Goal: Task Accomplishment & Management: Complete application form

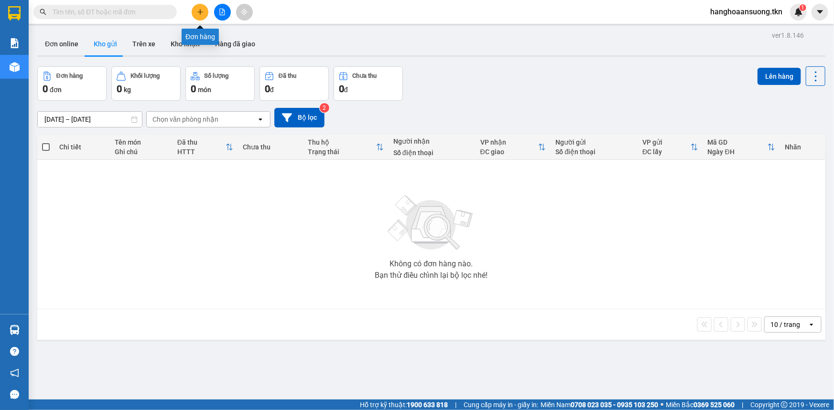
click at [205, 13] on button at bounding box center [200, 12] width 17 height 17
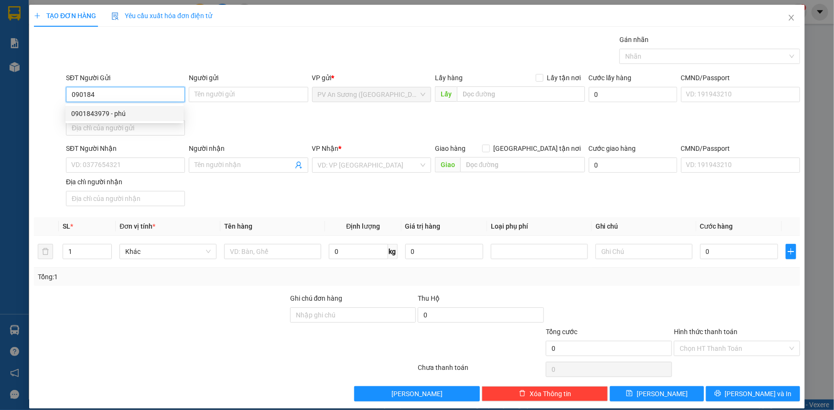
click at [129, 116] on div "0901843979 - phú" at bounding box center [124, 113] width 107 height 11
type input "0901843979"
type input "phú"
type input "0909919952"
type input "TÚ"
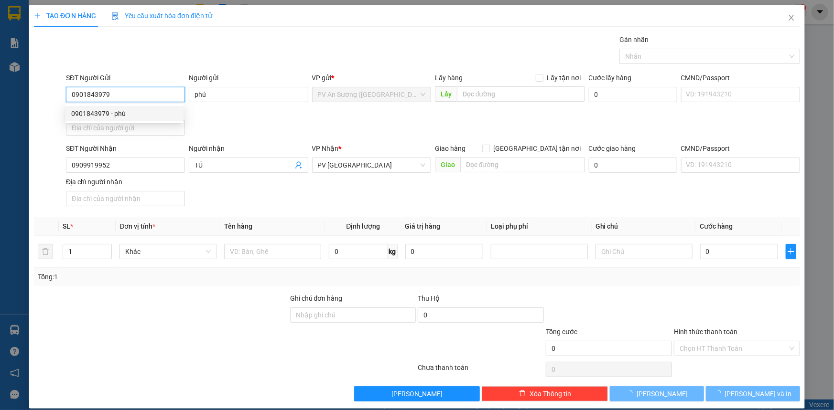
type input "60.000"
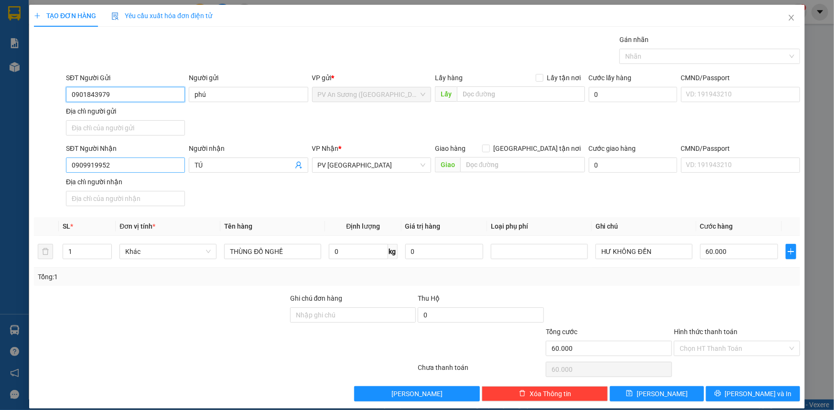
type input "0901843979"
click at [134, 162] on input "0909919952" at bounding box center [125, 165] width 119 height 15
click at [104, 199] on div "0931553179 - NAM" at bounding box center [124, 199] width 107 height 11
type input "0931553179"
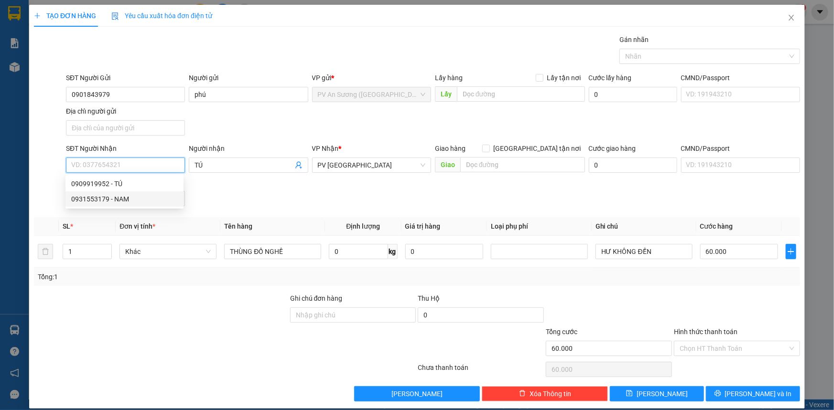
type input "NAM"
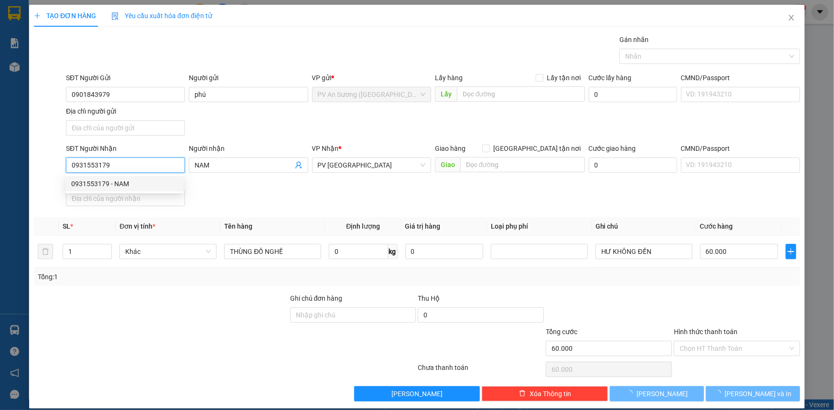
type input "90.000"
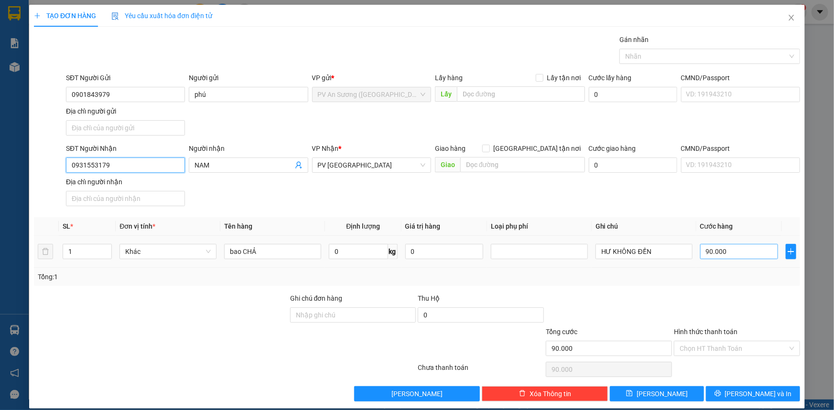
type input "0931553179"
click at [740, 253] on input "90.000" at bounding box center [739, 251] width 78 height 15
type input "6"
type input "000.006"
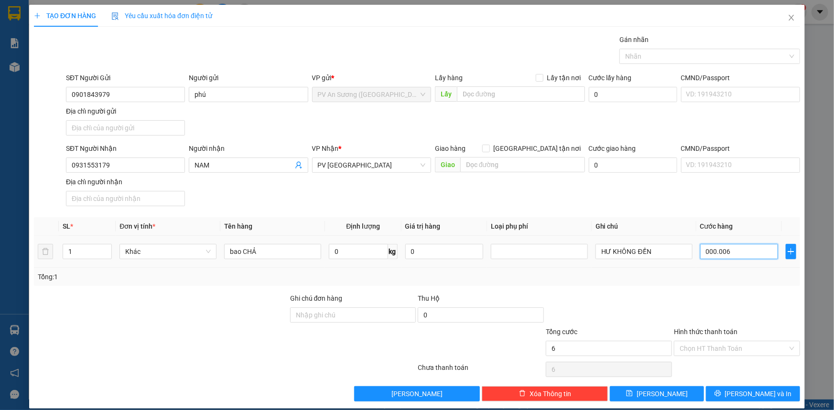
type input "60"
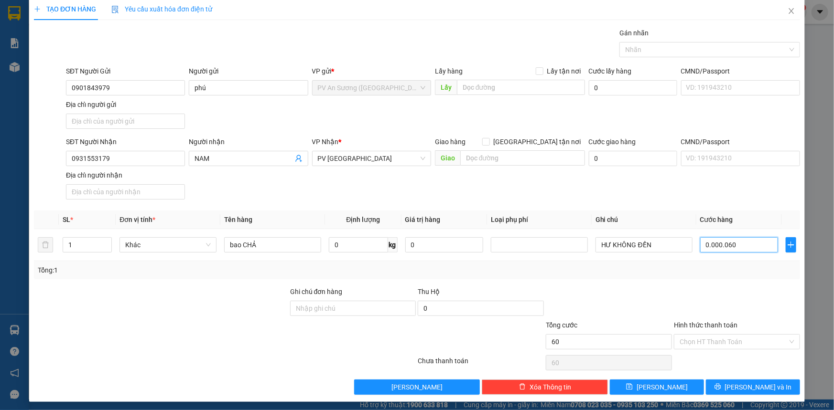
scroll to position [9, 0]
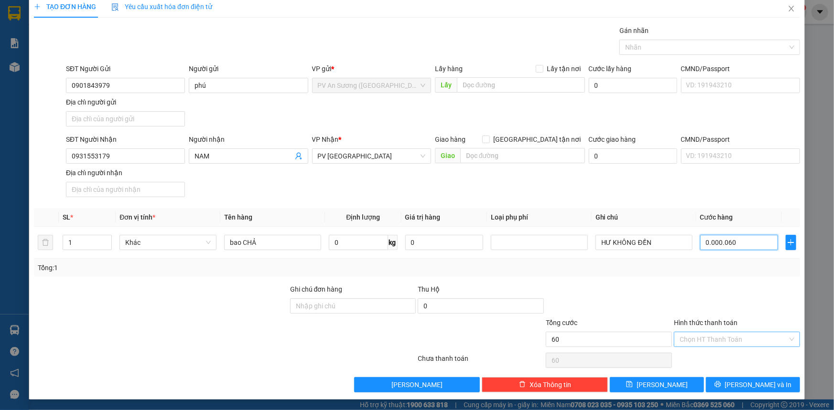
type input "0.000.060"
type input "60.000"
click at [721, 339] on input "Hình thức thanh toán" at bounding box center [733, 340] width 108 height 14
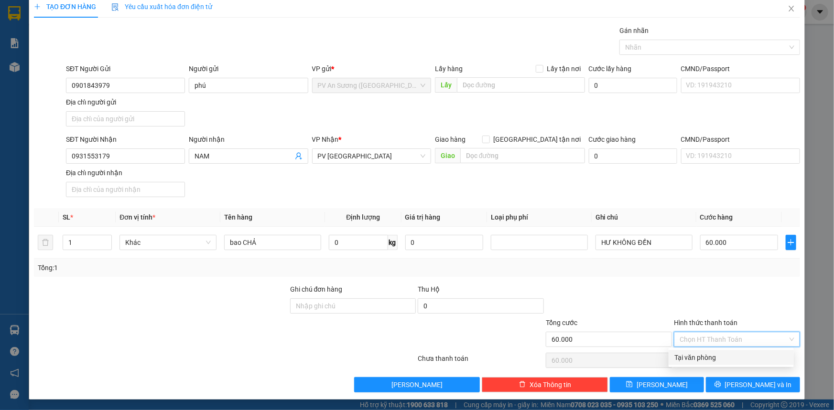
click at [720, 356] on div "Tại văn phòng" at bounding box center [731, 358] width 114 height 11
type input "0"
click at [659, 43] on div at bounding box center [705, 47] width 166 height 11
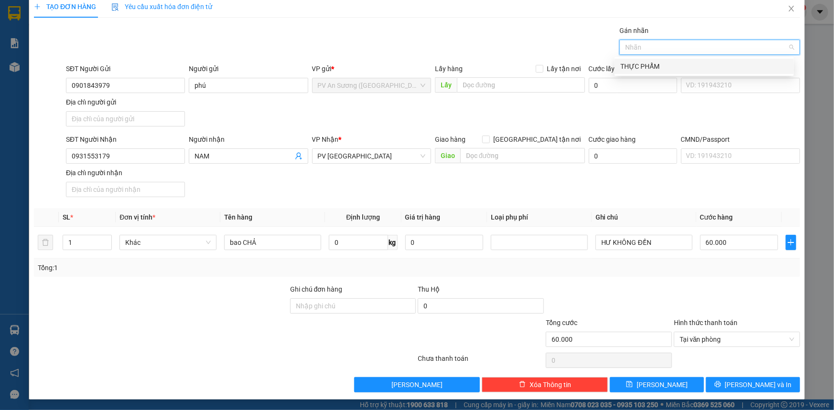
click at [656, 67] on div "THỰC PHẨM" at bounding box center [704, 66] width 168 height 11
click at [741, 382] on span "Lưu và In" at bounding box center [758, 385] width 67 height 11
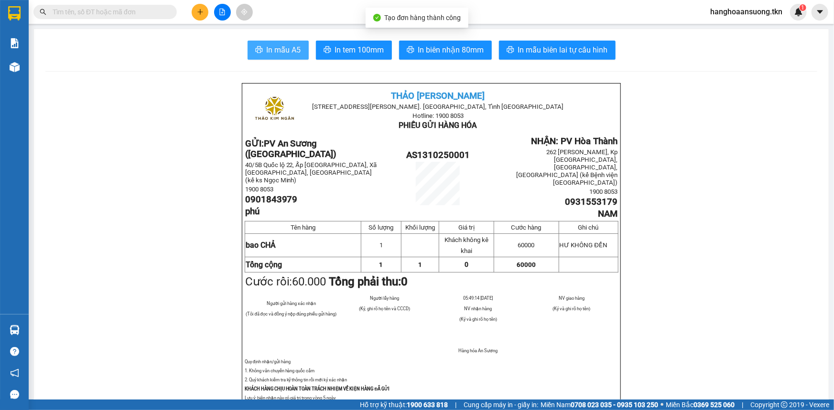
click at [273, 46] on span "In mẫu A5" at bounding box center [284, 50] width 34 height 12
